Goal: Navigation & Orientation: Go to known website

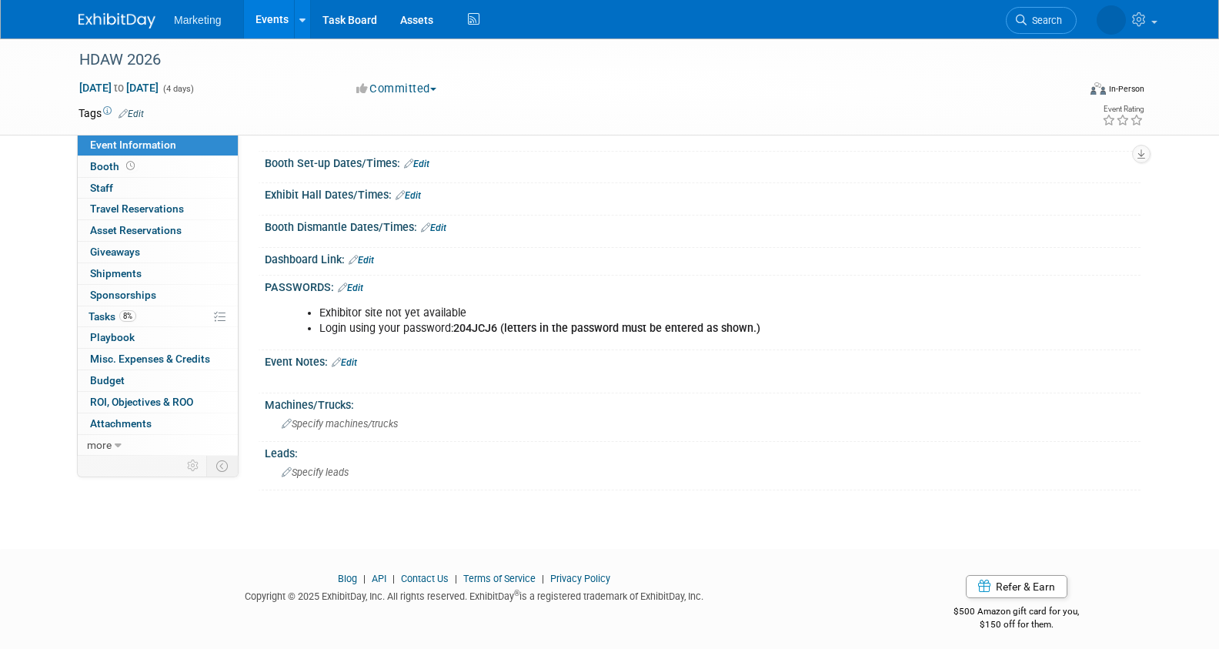
click at [272, 15] on link "Events" at bounding box center [272, 19] width 56 height 38
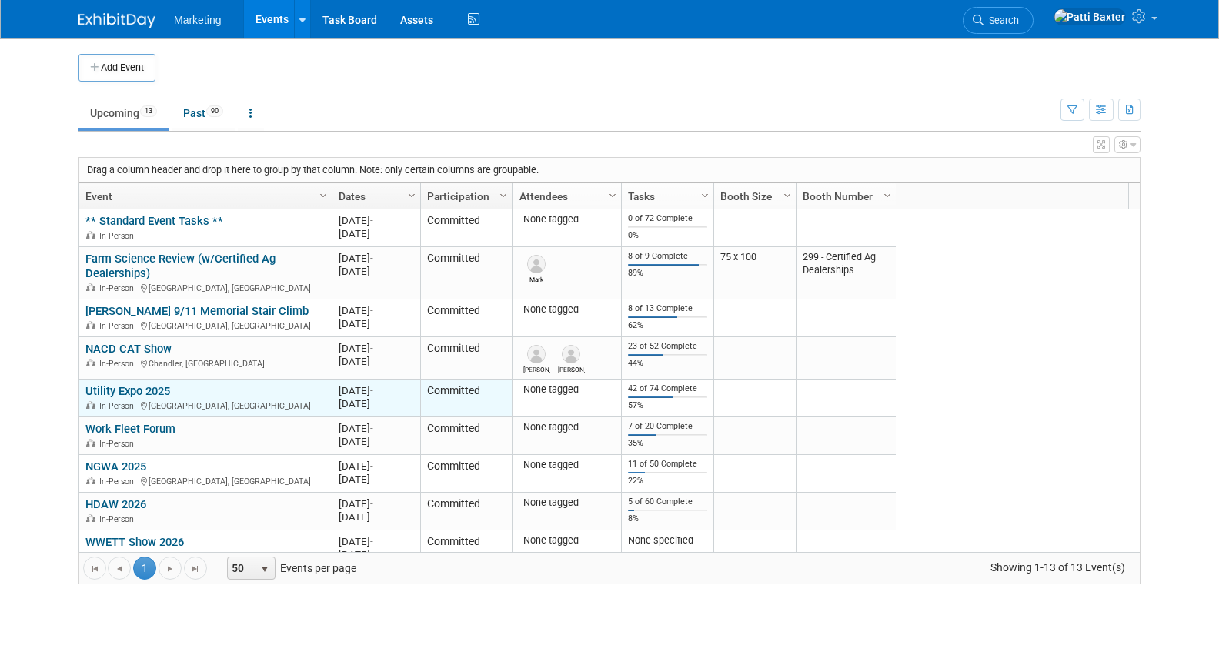
click at [128, 387] on link "Utility Expo 2025" at bounding box center [127, 391] width 85 height 14
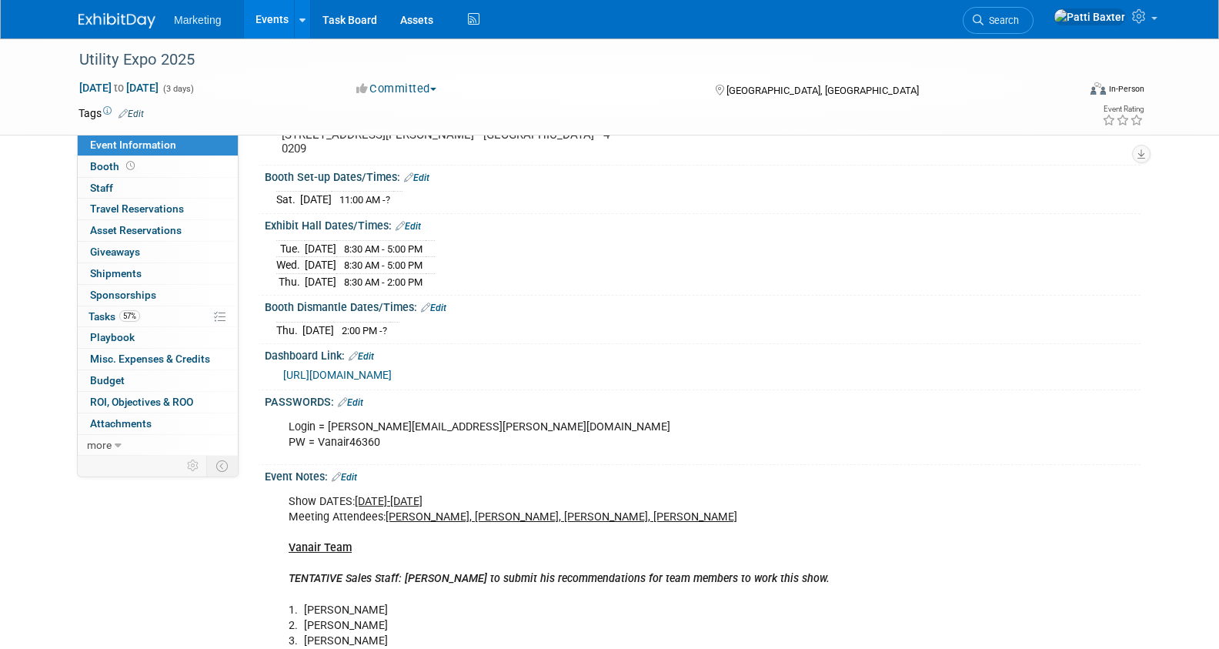
scroll to position [154, 0]
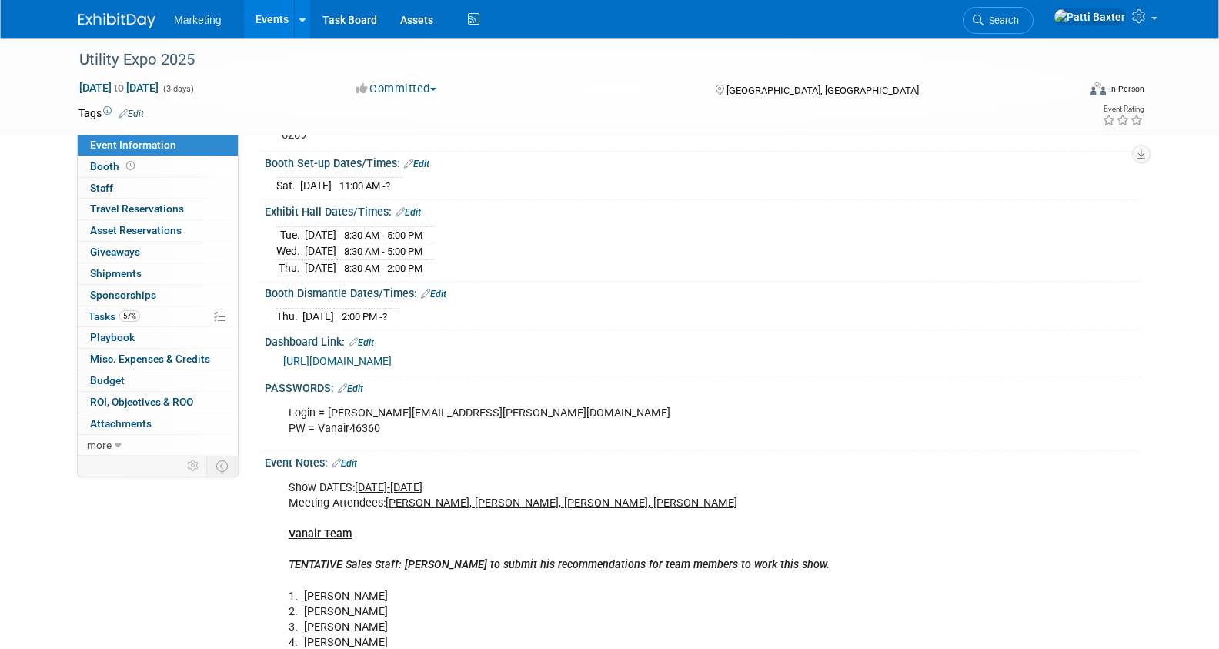
click at [362, 355] on link "[URL][DOMAIN_NAME]" at bounding box center [337, 361] width 108 height 12
